Goal: Check status: Check status

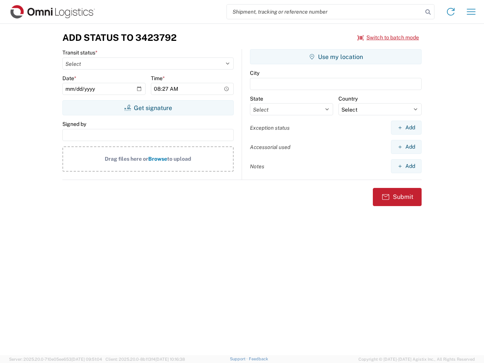
click at [325, 12] on input "search" at bounding box center [325, 12] width 196 height 14
click at [428, 12] on icon at bounding box center [428, 12] width 11 height 11
click at [451, 12] on icon at bounding box center [451, 12] width 12 height 12
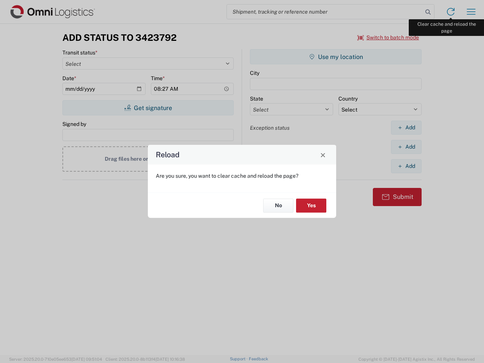
click at [472, 12] on div "Reload Are you sure, you want to clear cache and reload the page? No Yes" at bounding box center [242, 181] width 484 height 363
click at [389, 37] on div "Reload Are you sure, you want to clear cache and reload the page? No Yes" at bounding box center [242, 181] width 484 height 363
click at [148, 108] on div "Reload Are you sure, you want to clear cache and reload the page? No Yes" at bounding box center [242, 181] width 484 height 363
click at [336, 57] on div "Reload Are you sure, you want to clear cache and reload the page? No Yes" at bounding box center [242, 181] width 484 height 363
click at [406, 128] on div "Reload Are you sure, you want to clear cache and reload the page? No Yes" at bounding box center [242, 181] width 484 height 363
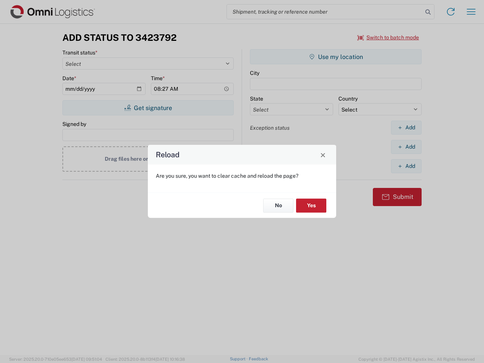
click at [406, 147] on div "Reload Are you sure, you want to clear cache and reload the page? No Yes" at bounding box center [242, 181] width 484 height 363
click at [406, 166] on div "Reload Are you sure, you want to clear cache and reload the page? No Yes" at bounding box center [242, 181] width 484 height 363
